Goal: Task Accomplishment & Management: Manage account settings

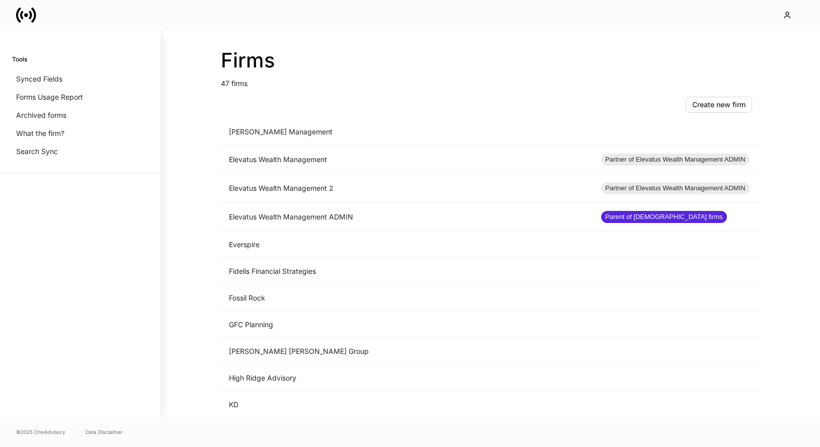
scroll to position [566, 0]
click at [307, 322] on td "GFC Planning" at bounding box center [407, 324] width 372 height 27
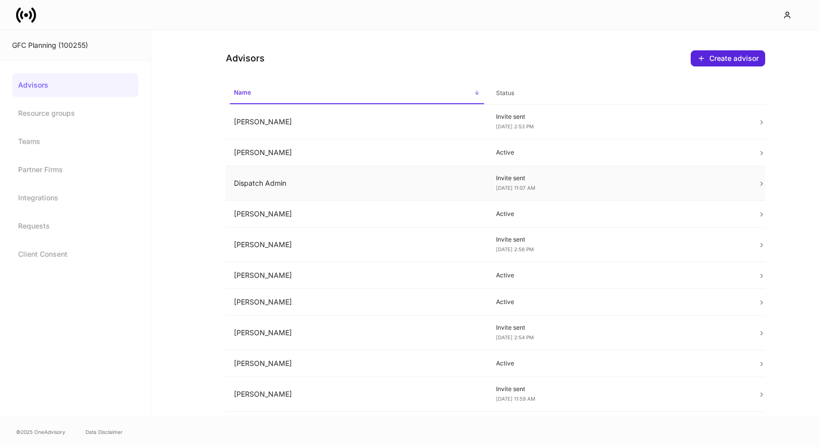
click at [312, 179] on td "Dispatch Admin" at bounding box center [357, 183] width 262 height 35
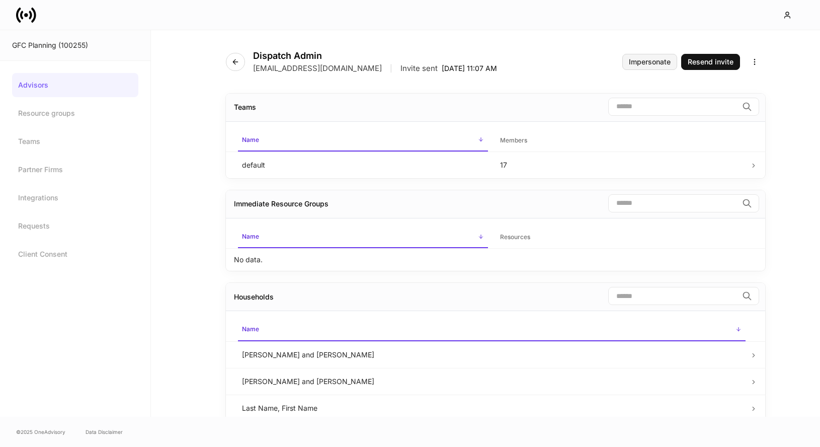
click at [640, 56] on button "Impersonate" at bounding box center [649, 62] width 55 height 16
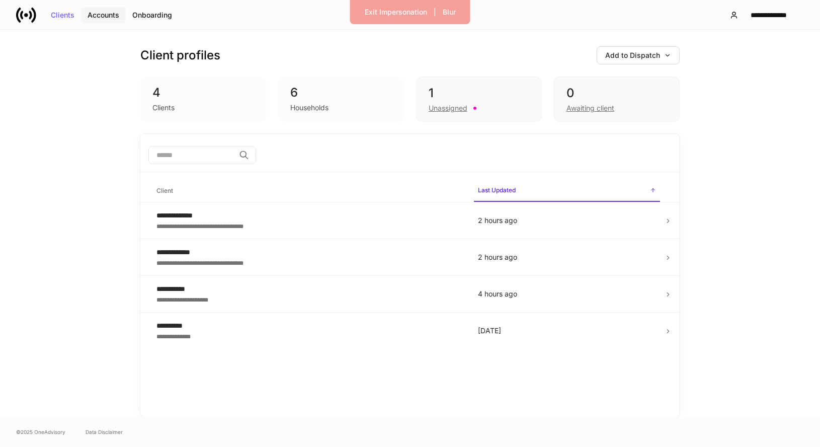
click at [105, 14] on div "Accounts" at bounding box center [104, 15] width 32 height 7
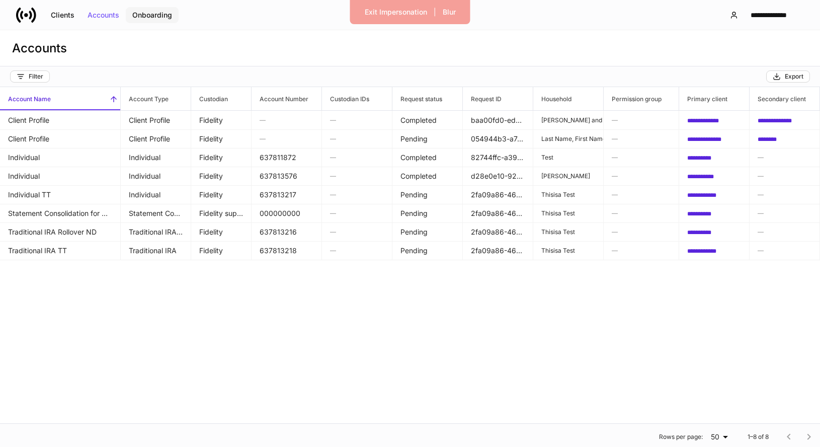
click at [145, 14] on div "Onboarding" at bounding box center [152, 15] width 40 height 7
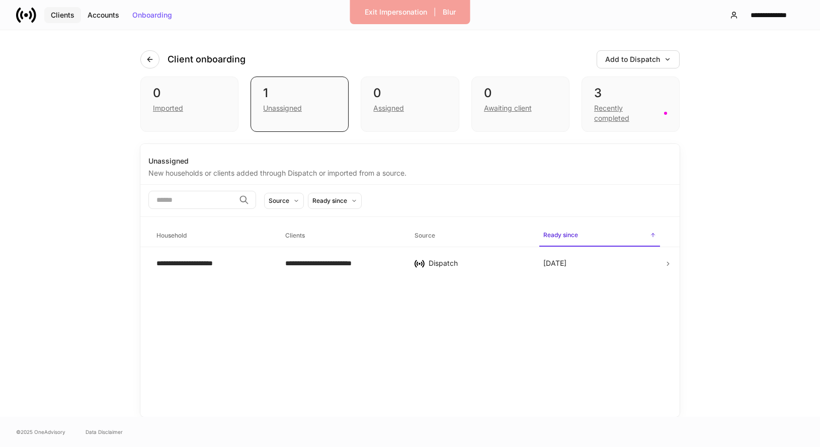
click at [53, 13] on div "Clients" at bounding box center [63, 15] width 24 height 7
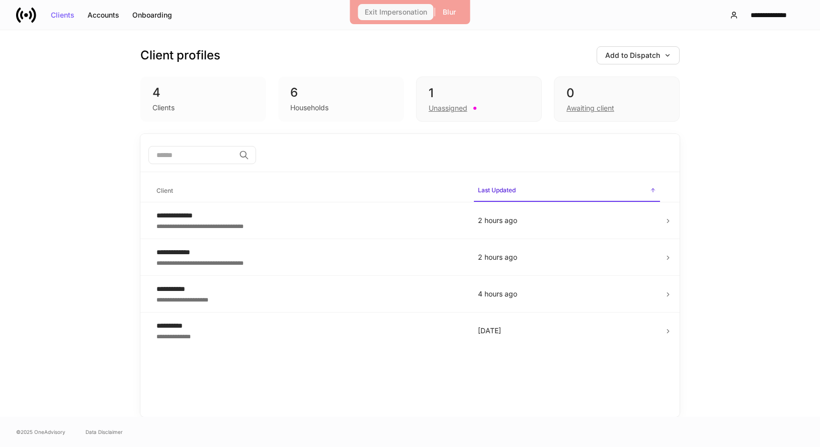
click at [399, 10] on div "Exit Impersonation" at bounding box center [396, 12] width 62 height 7
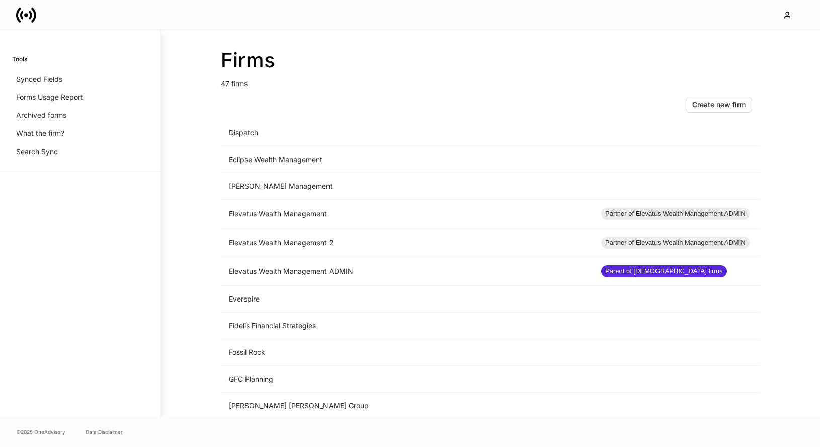
scroll to position [612, 0]
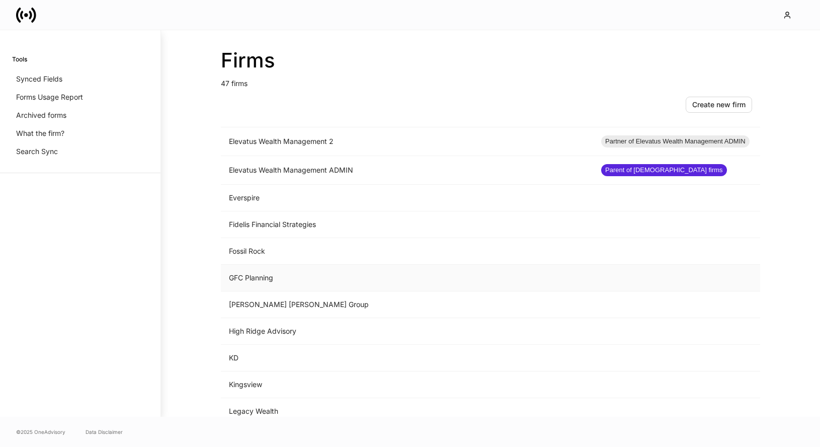
click at [282, 281] on td "GFC Planning" at bounding box center [407, 278] width 372 height 27
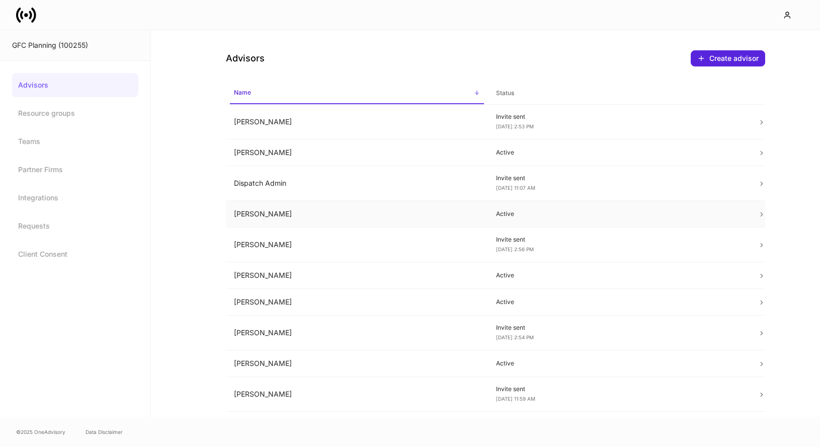
click at [318, 212] on td "Drew Bertram" at bounding box center [357, 214] width 262 height 27
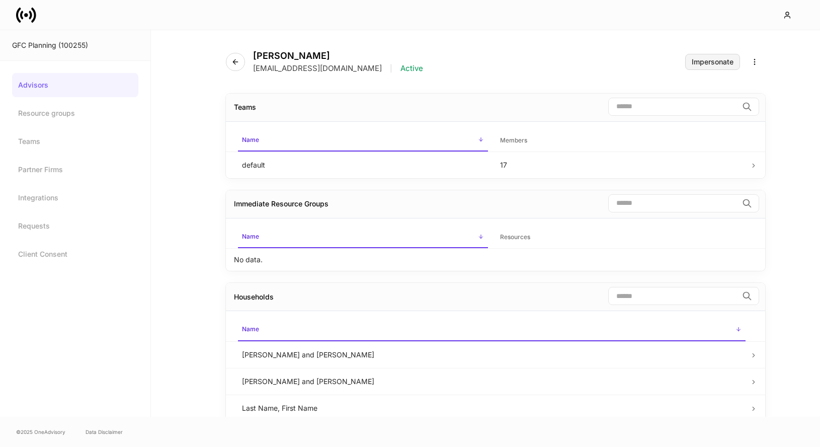
click at [712, 64] on div "Impersonate" at bounding box center [713, 61] width 42 height 7
